Goal: Information Seeking & Learning: Learn about a topic

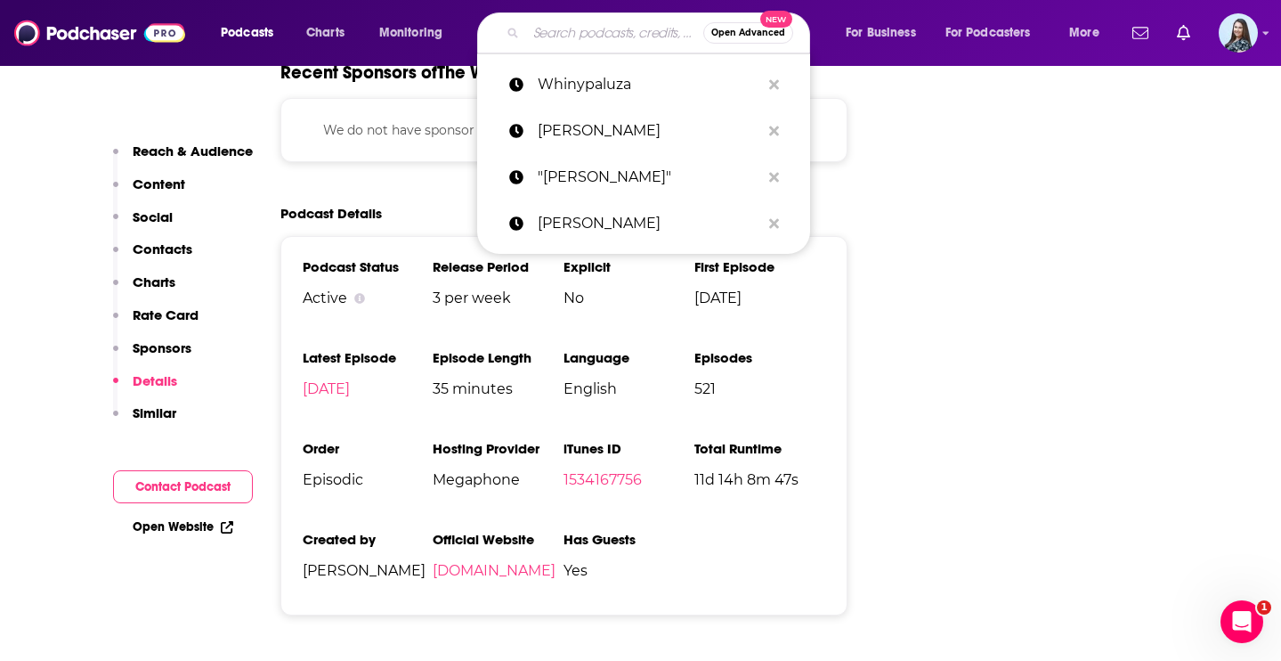
click at [572, 36] on input "Search podcasts, credits, & more..." at bounding box center [614, 33] width 177 height 28
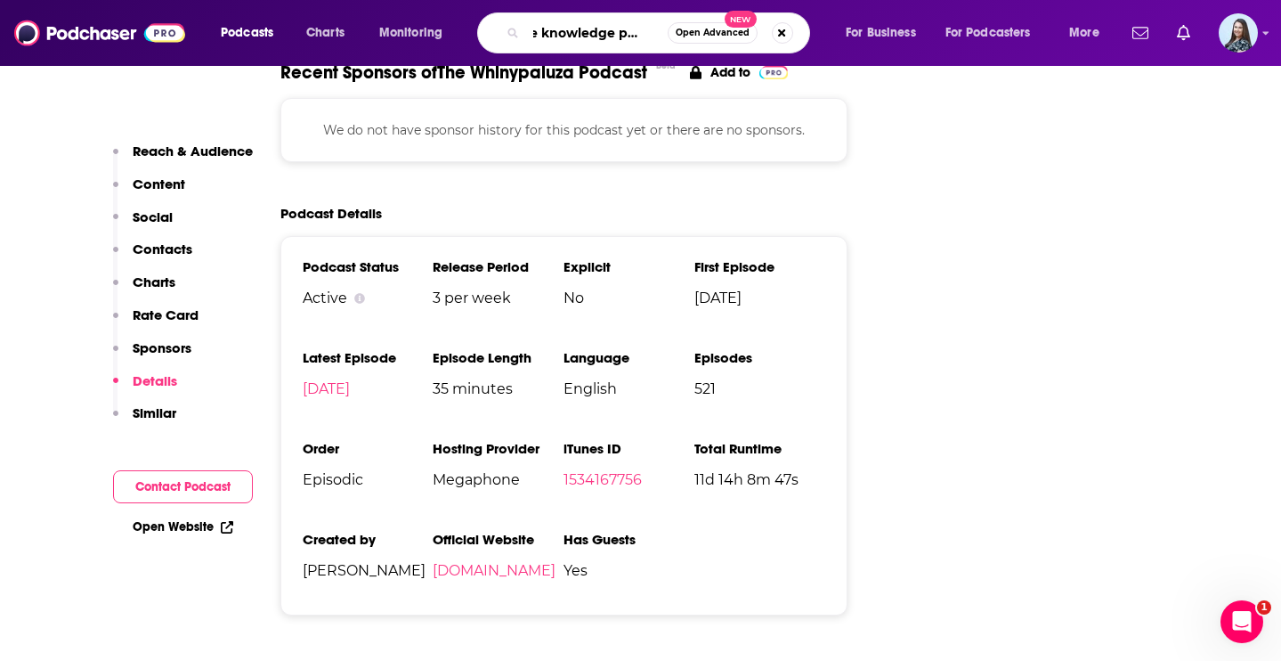
type input "the knowledge project"
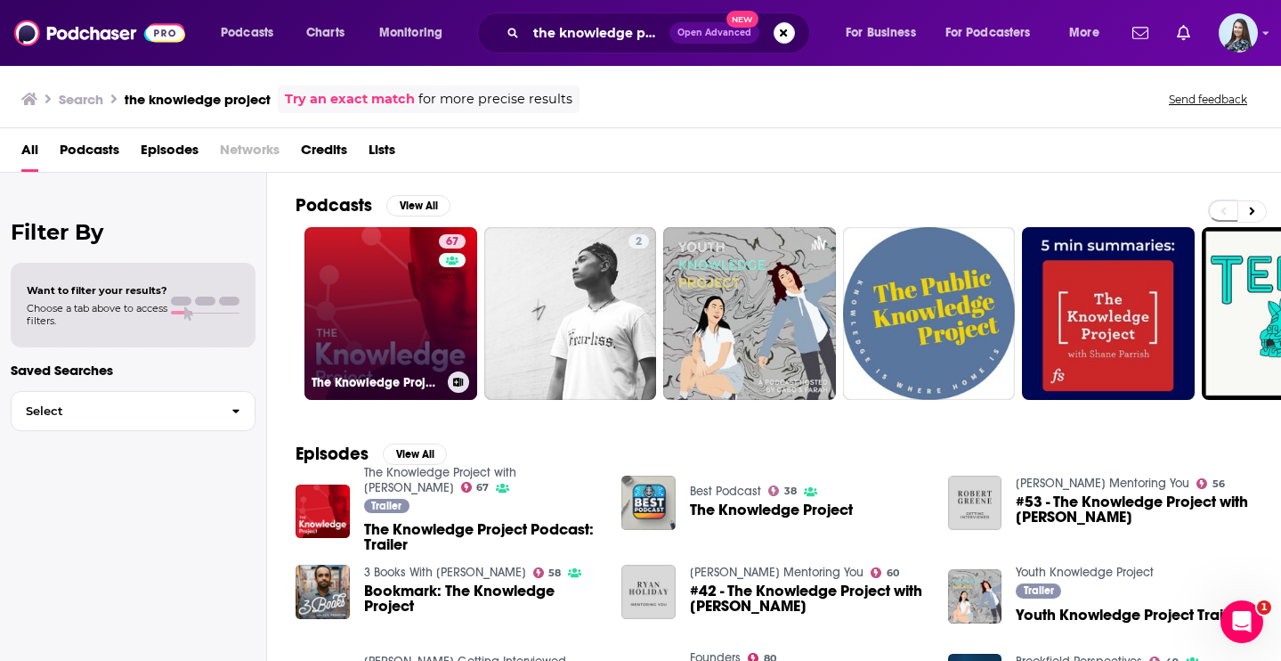
click at [439, 307] on div "67" at bounding box center [454, 302] width 31 height 137
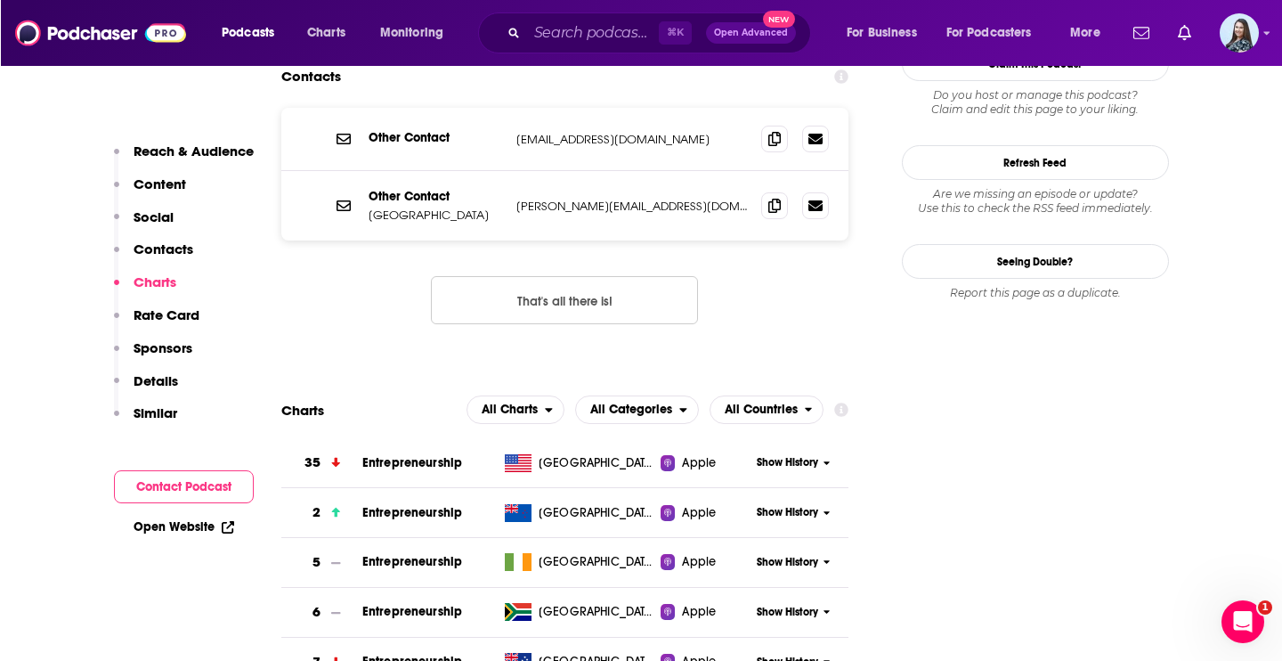
scroll to position [1837, 0]
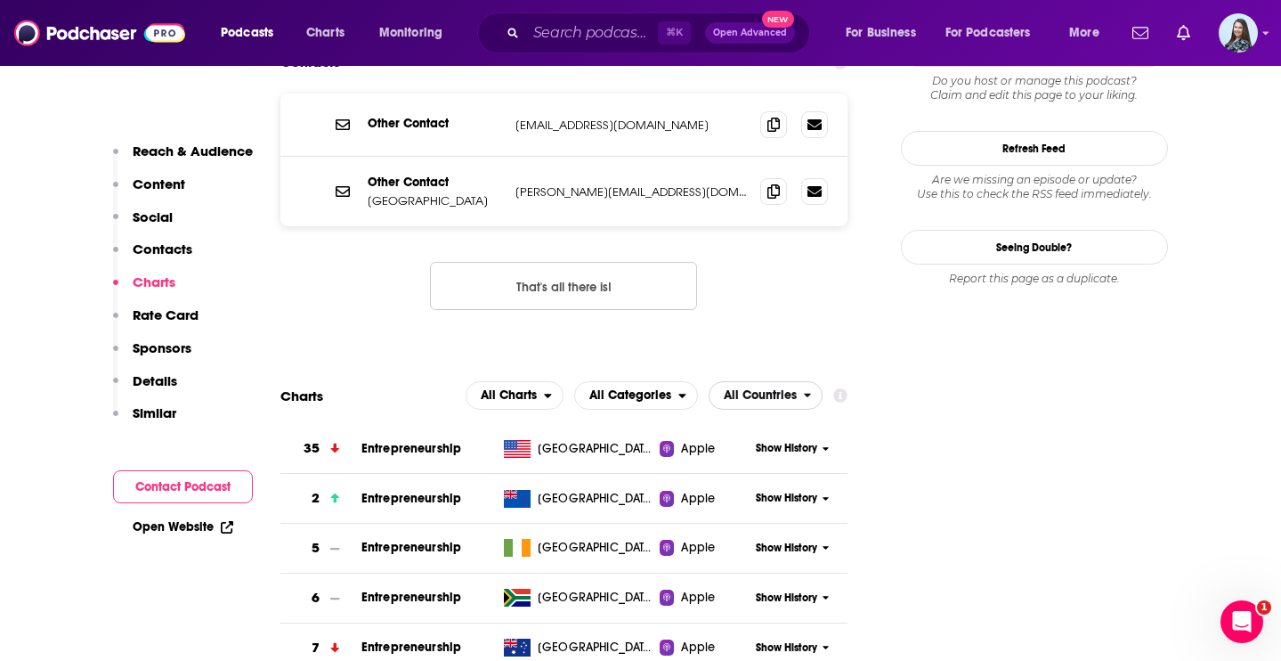
click at [818, 381] on button "All Countries" at bounding box center [766, 395] width 115 height 28
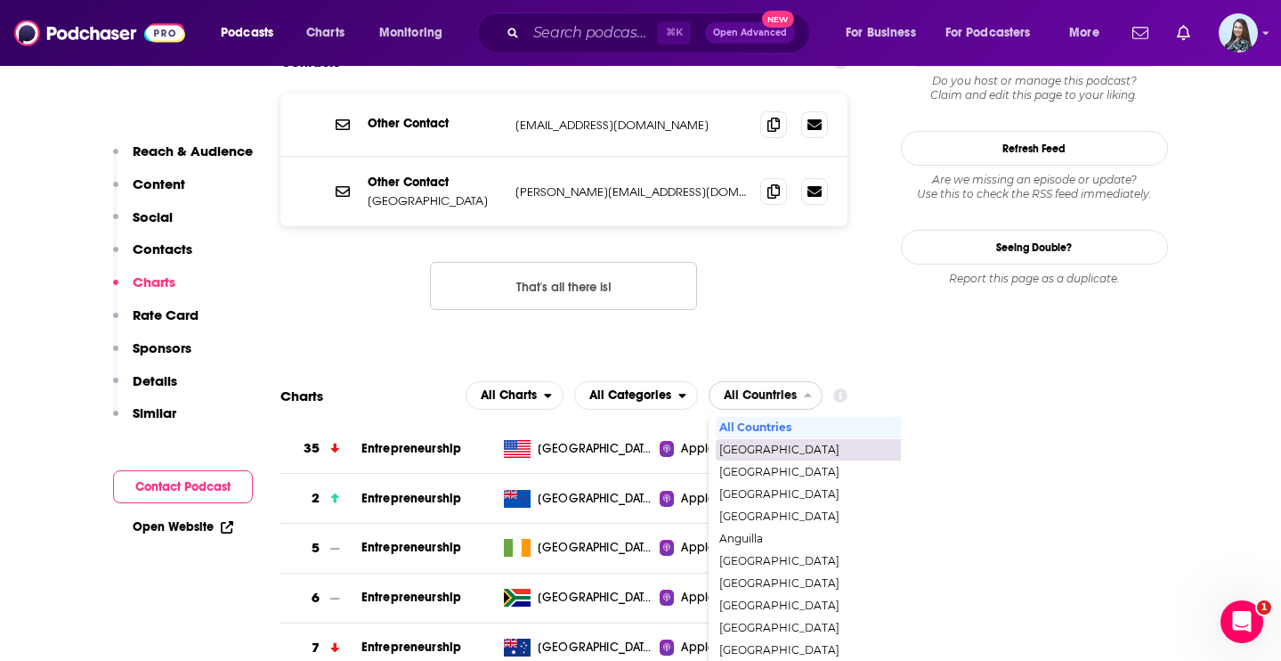
click at [762, 444] on span "[GEOGRAPHIC_DATA]" at bounding box center [842, 449] width 246 height 11
